Goal: Understand process/instructions: Learn how to perform a task or action

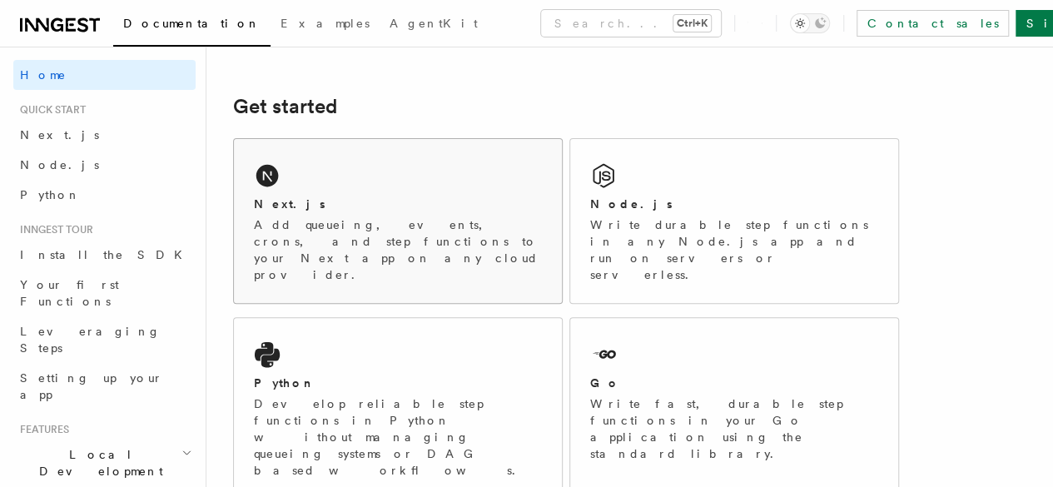
click at [364, 242] on p "Add queueing, events, crons, and step functions to your Next app on any cloud p…" at bounding box center [398, 249] width 288 height 67
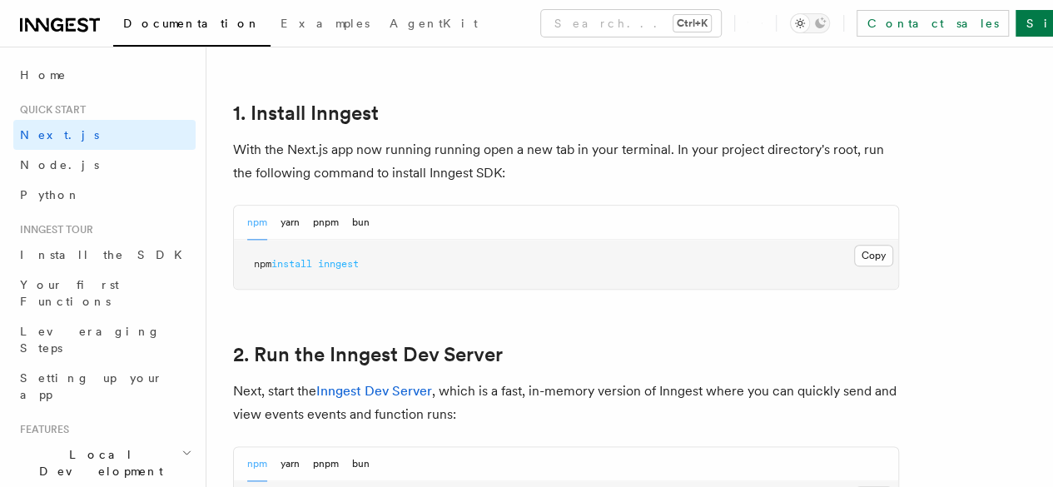
scroll to position [903, 0]
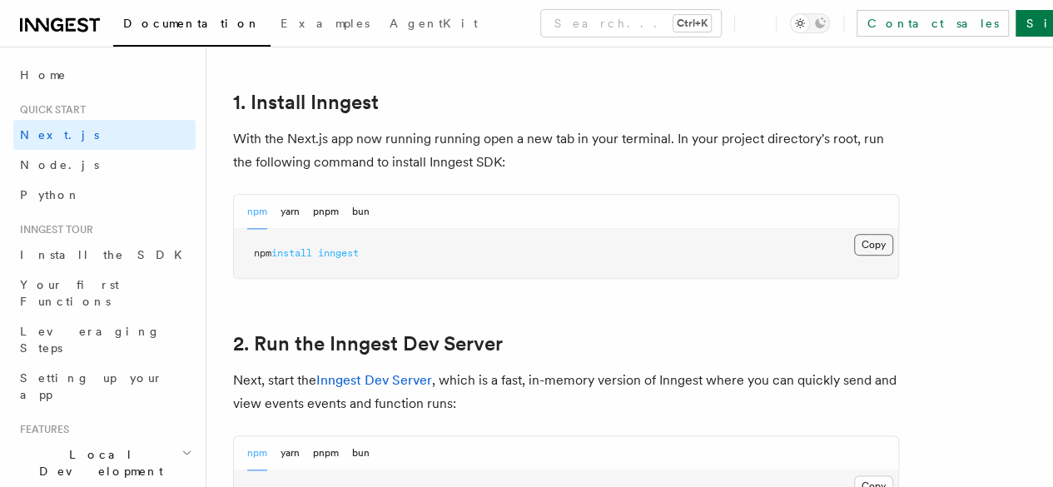
click at [854, 256] on button "Copy Copied" at bounding box center [873, 245] width 39 height 22
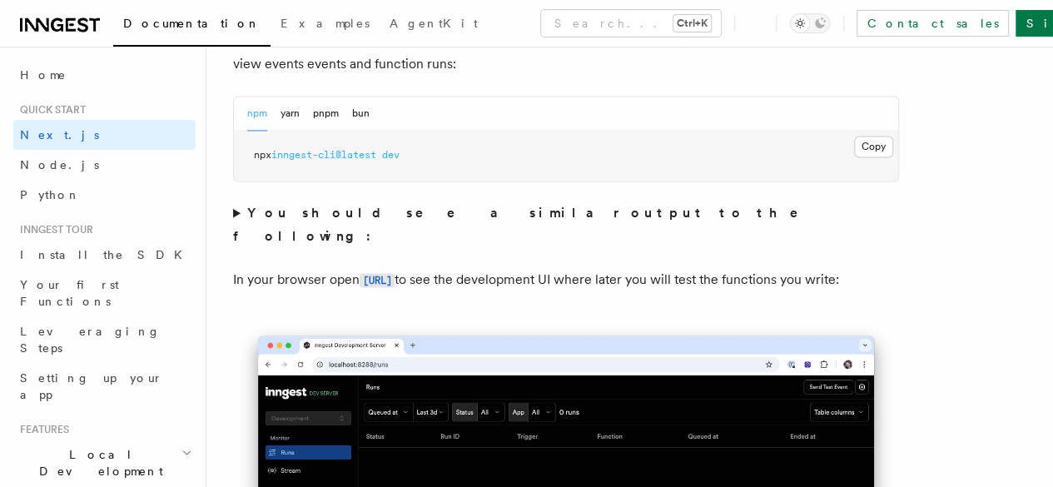
scroll to position [1243, 0]
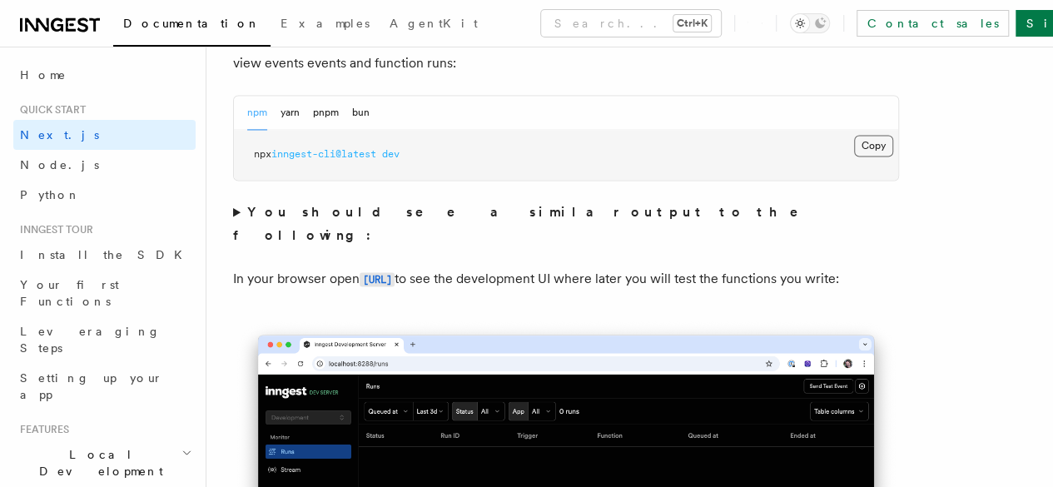
click at [854, 156] on button "Copy Copied" at bounding box center [873, 146] width 39 height 22
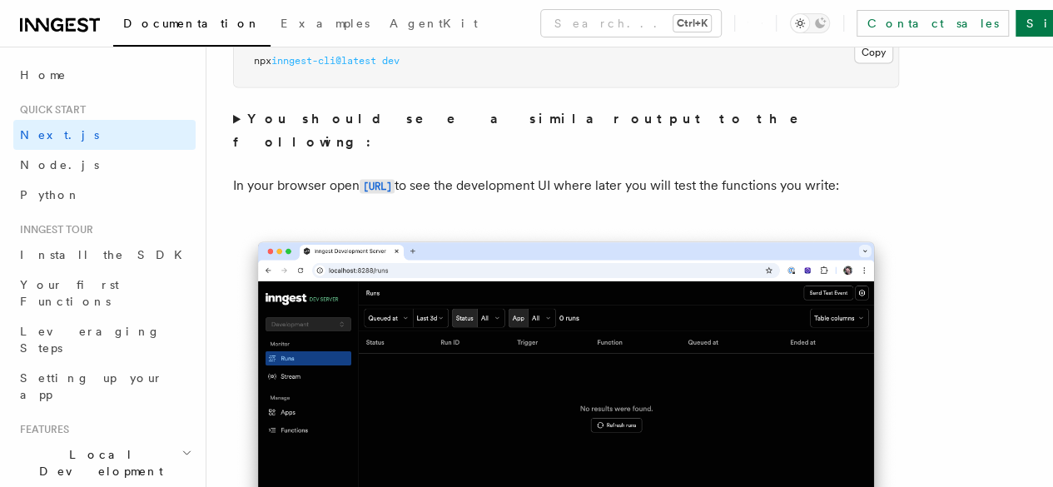
scroll to position [1347, 0]
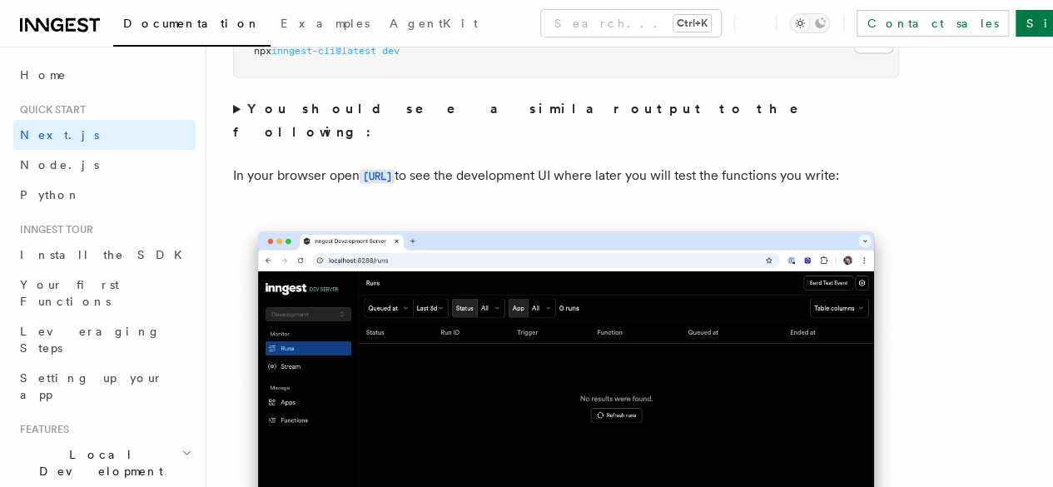
drag, startPoint x: 494, startPoint y: 176, endPoint x: 365, endPoint y: 162, distance: 129.7
click at [365, 164] on p "In your browser open [URL] to see the development UI where later you will test …" at bounding box center [566, 176] width 666 height 24
copy code "[URL]"
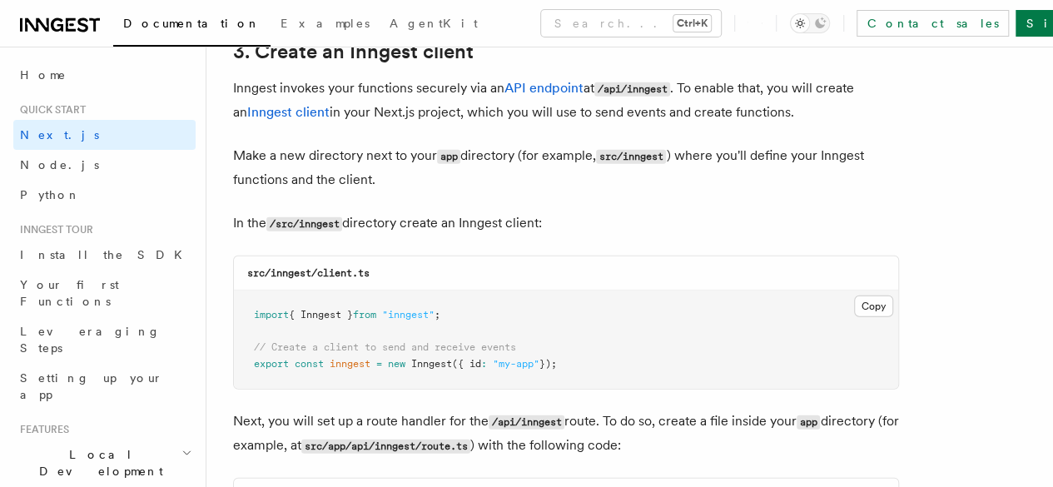
scroll to position [2029, 0]
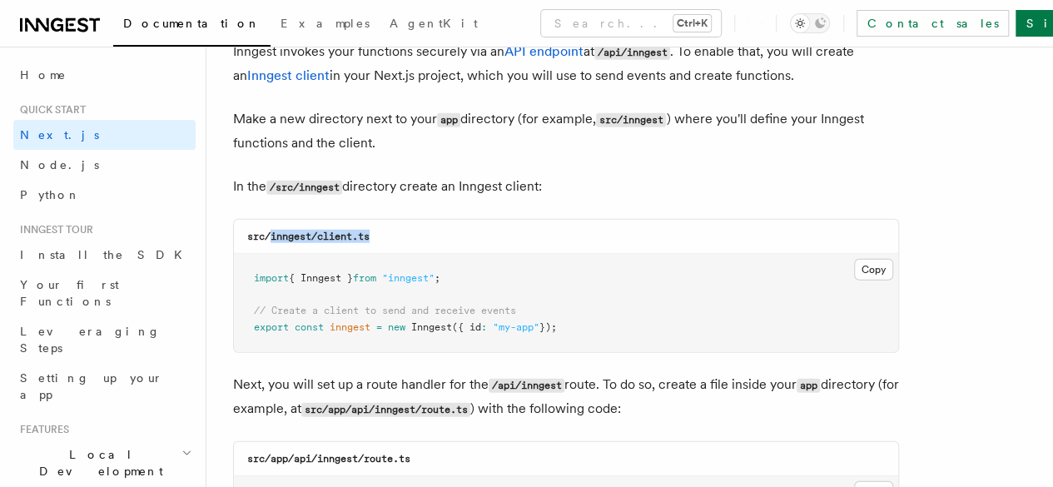
drag, startPoint x: 376, startPoint y: 217, endPoint x: 270, endPoint y: 214, distance: 105.7
click at [270, 220] on div "src/inngest/client.ts" at bounding box center [566, 237] width 664 height 34
copy code "inngest/client.ts"
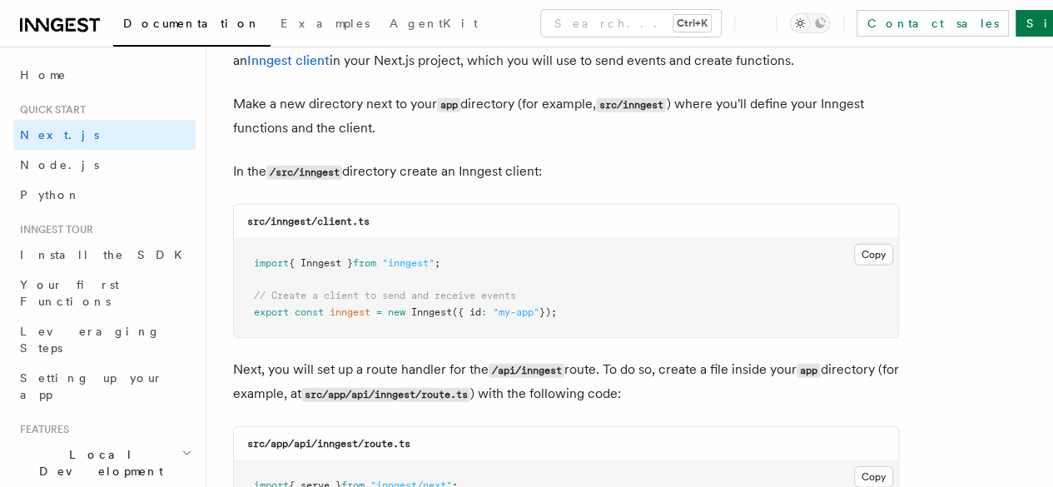
click at [657, 256] on pre "import { Inngest } from "inngest" ; // Create a client to send and receive even…" at bounding box center [566, 288] width 664 height 98
click at [854, 244] on button "Copy Copied" at bounding box center [873, 255] width 39 height 22
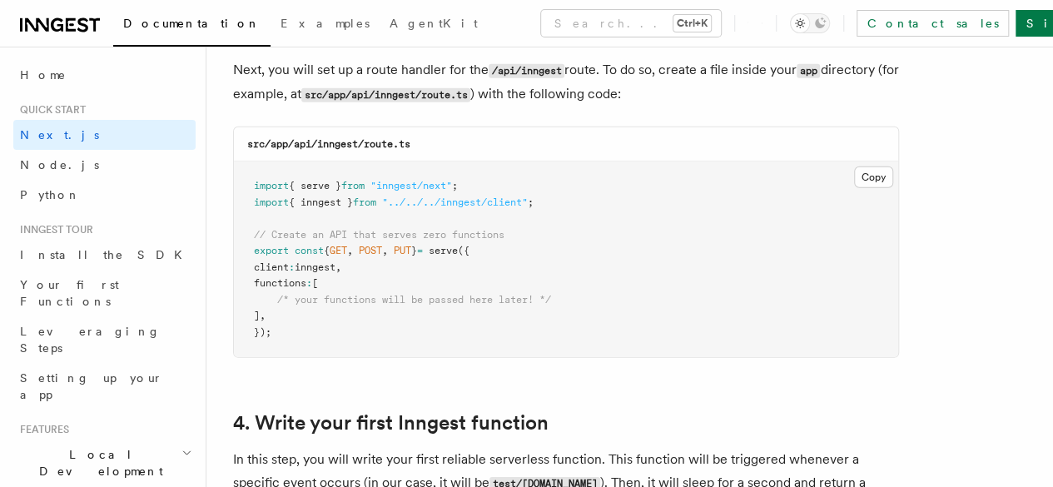
scroll to position [2344, 0]
drag, startPoint x: 414, startPoint y: 126, endPoint x: 319, endPoint y: 129, distance: 95.8
click at [319, 137] on code "src/app/api/inngest/route.ts" at bounding box center [328, 143] width 163 height 12
copy code "inngest/route.ts"
click at [711, 246] on pre "import { serve } from "inngest/next" ; import { inngest } from "../../../innges…" at bounding box center [566, 259] width 664 height 196
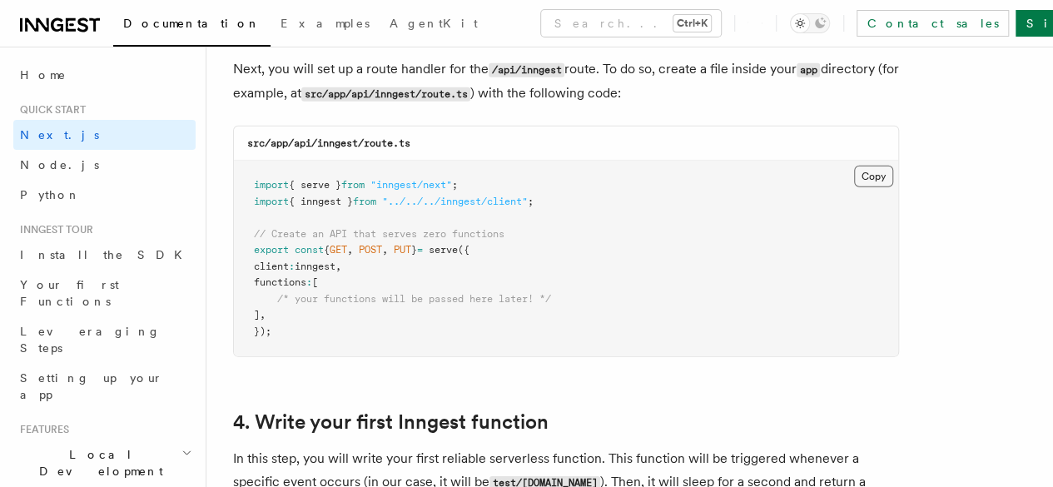
click at [854, 166] on button "Copy Copied" at bounding box center [873, 177] width 39 height 22
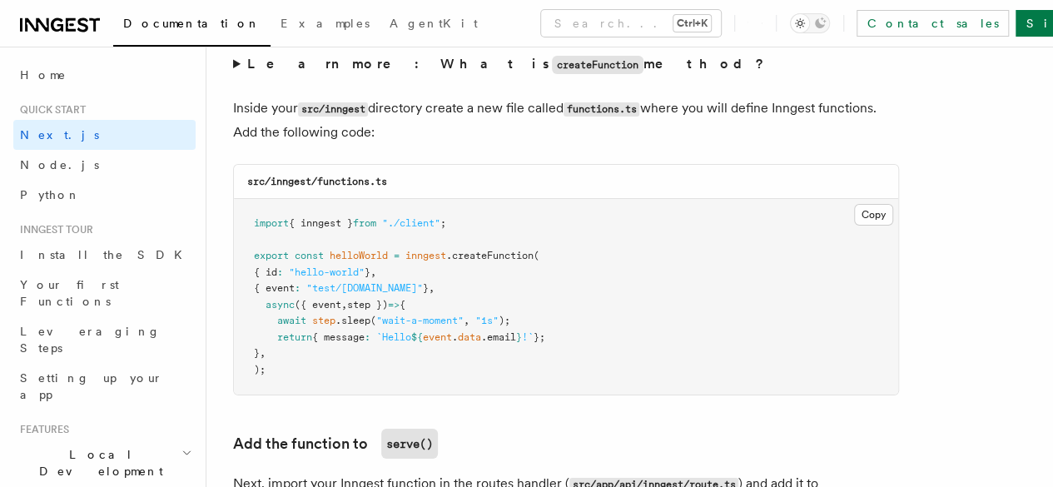
scroll to position [2925, 0]
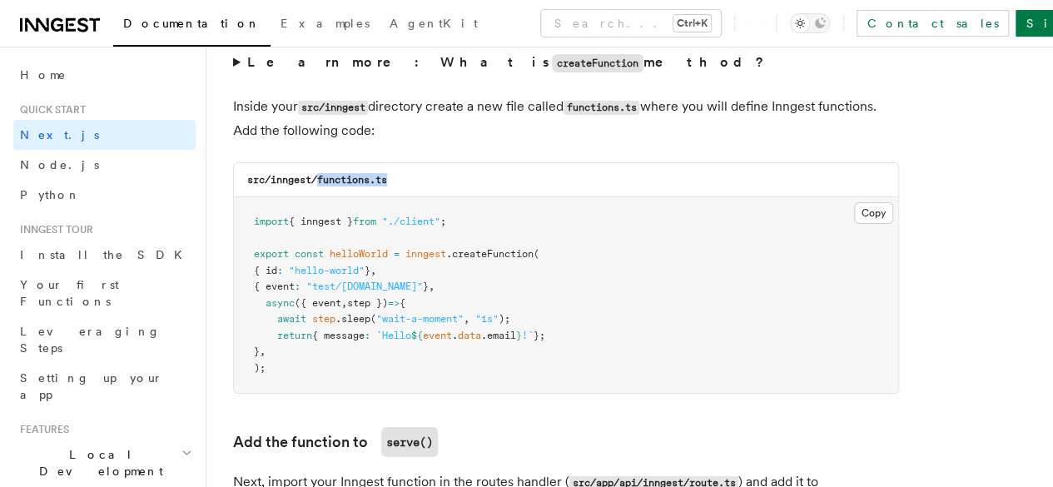
drag, startPoint x: 398, startPoint y: 165, endPoint x: 318, endPoint y: 163, distance: 79.9
click at [318, 163] on div "src/inngest/functions.ts" at bounding box center [566, 180] width 664 height 34
copy code "functions.ts"
click at [854, 207] on button "Copy Copied" at bounding box center [873, 213] width 39 height 22
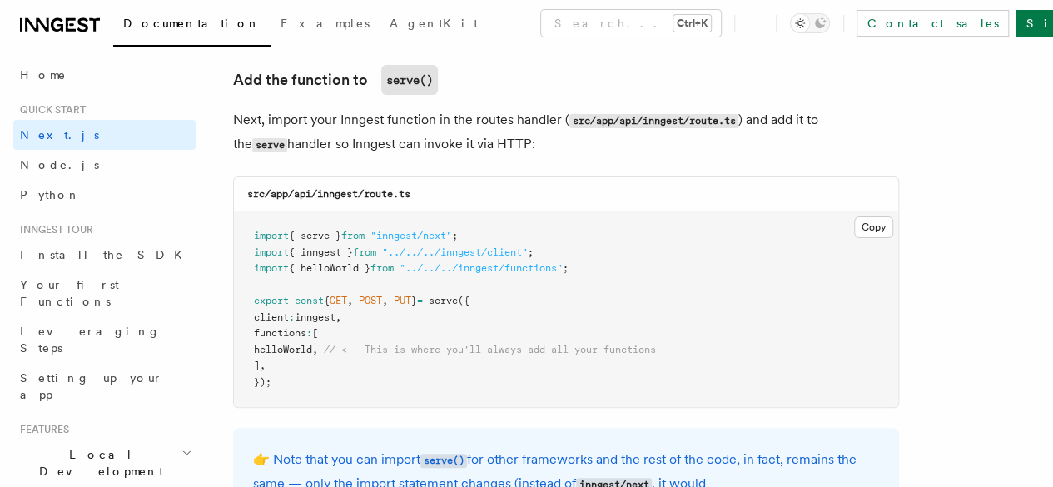
scroll to position [3288, 0]
drag, startPoint x: 341, startPoint y: 333, endPoint x: 276, endPoint y: 338, distance: 65.1
click at [276, 343] on span "helloWorld , // <-- This is where you'll always add all your functions" at bounding box center [455, 349] width 402 height 12
copy span "helloWorld ,"
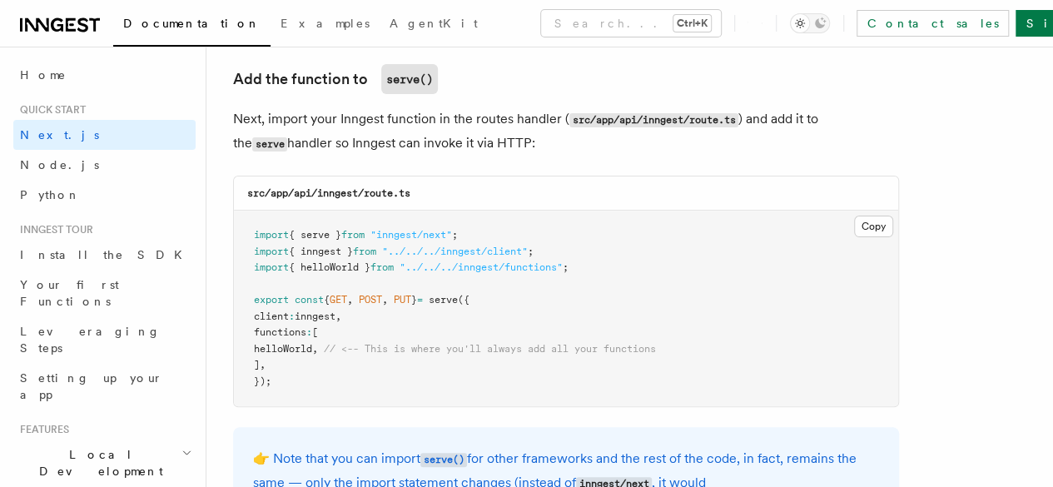
click at [439, 321] on pre "import { serve } from "inngest/next" ; import { inngest } from "../../../innges…" at bounding box center [566, 309] width 664 height 196
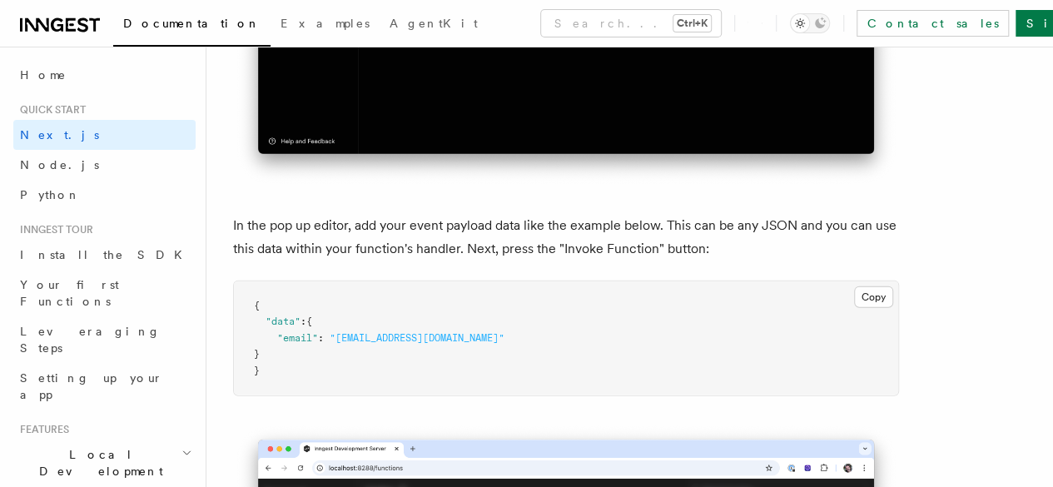
scroll to position [4846, 0]
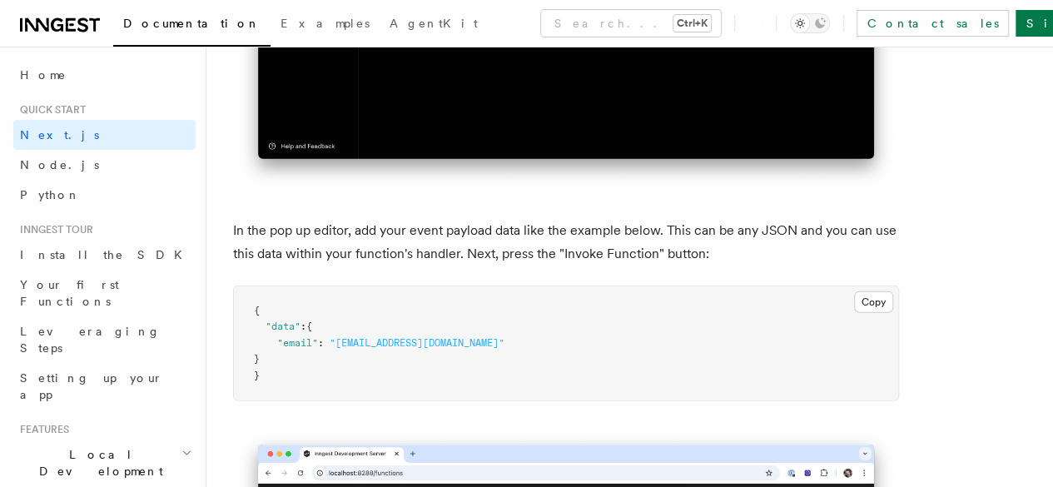
click at [503, 287] on pre "{ "data" : { "email" : "[EMAIL_ADDRESS][DOMAIN_NAME]" } }" at bounding box center [566, 343] width 664 height 115
drag, startPoint x: 269, startPoint y: 289, endPoint x: 263, endPoint y: 239, distance: 50.3
click at [263, 286] on pre "{ "data" : { "email" : "[EMAIL_ADDRESS][DOMAIN_NAME]" } }" at bounding box center [566, 343] width 664 height 115
copy code ""data" : { "email" : "[EMAIL_ADDRESS][DOMAIN_NAME]" } }"
